Goal: Register for event/course

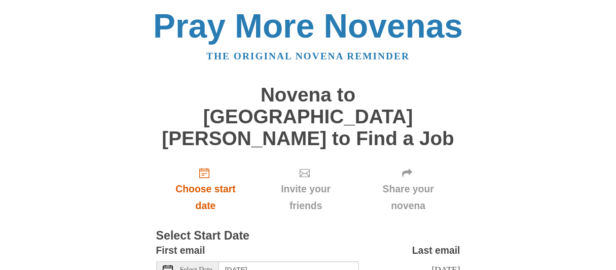
scroll to position [50, 0]
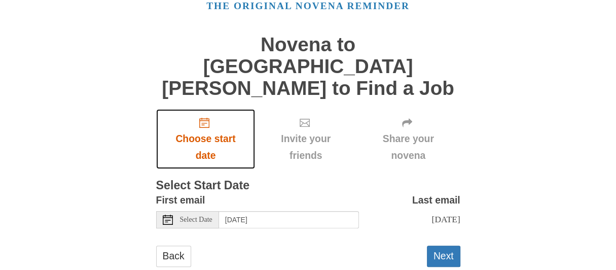
click at [214, 130] on span "Choose start date" at bounding box center [205, 146] width 79 height 33
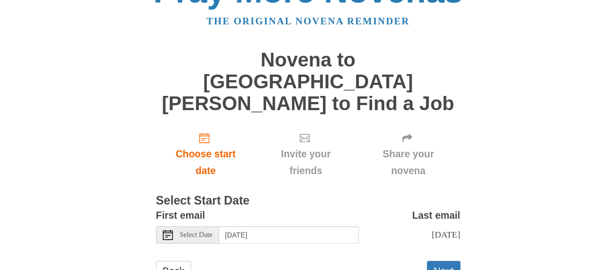
scroll to position [50, 0]
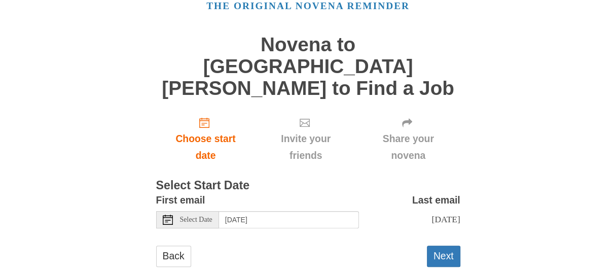
click at [168, 215] on icon at bounding box center [168, 220] width 10 height 10
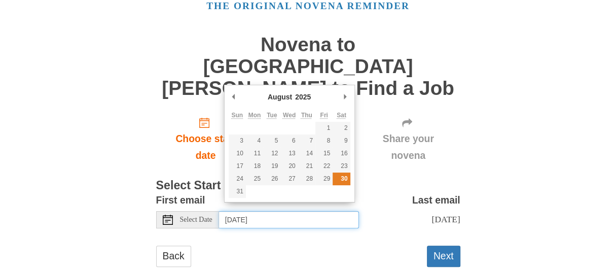
type input "Saturday, August 30th"
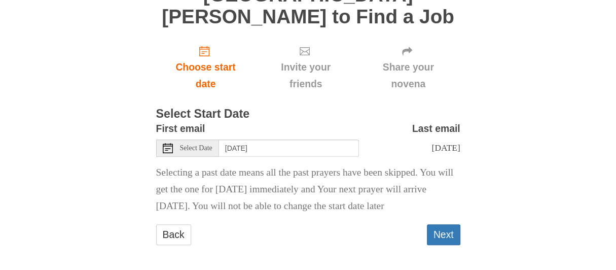
scroll to position [130, 0]
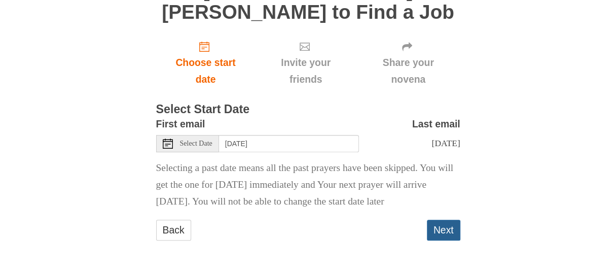
click at [459, 234] on button "Next" at bounding box center [443, 230] width 33 height 21
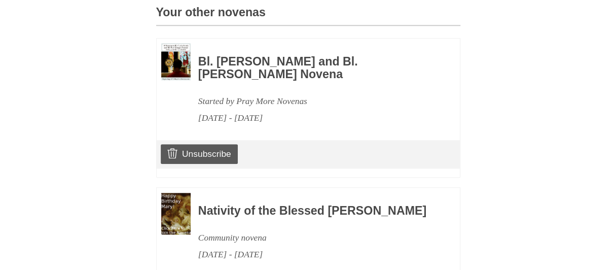
scroll to position [600, 0]
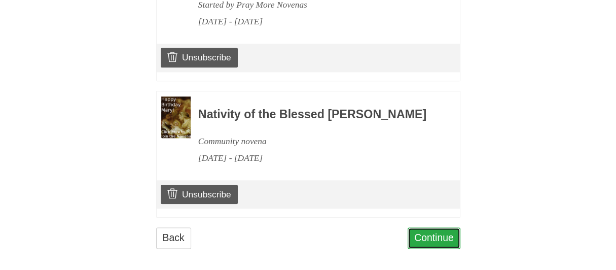
click at [429, 231] on link "Continue" at bounding box center [434, 237] width 53 height 21
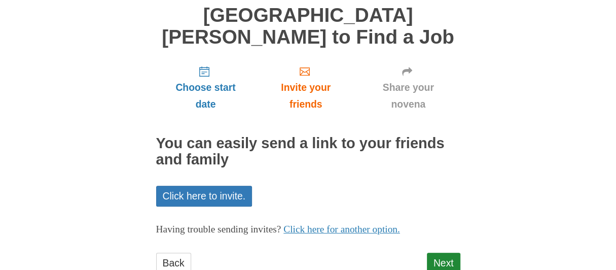
scroll to position [112, 0]
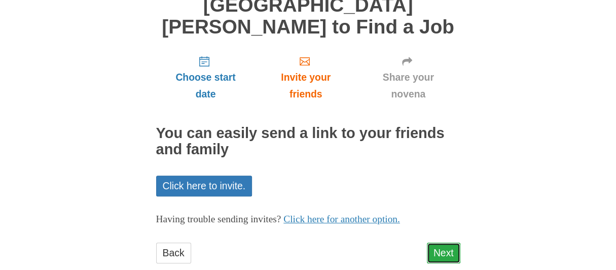
click at [443, 243] on link "Next" at bounding box center [443, 253] width 33 height 21
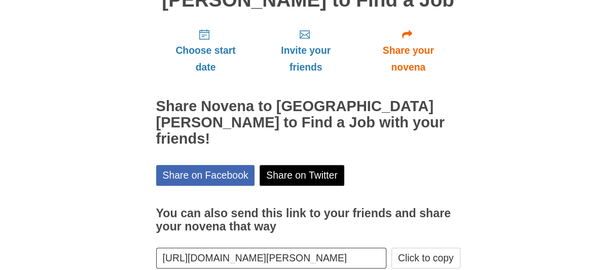
scroll to position [158, 0]
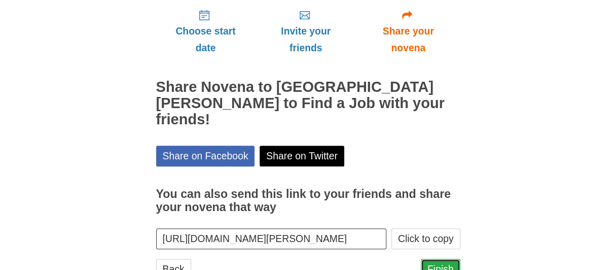
click at [447, 259] on link "Finish" at bounding box center [441, 269] width 40 height 21
